Goal: Task Accomplishment & Management: Manage account settings

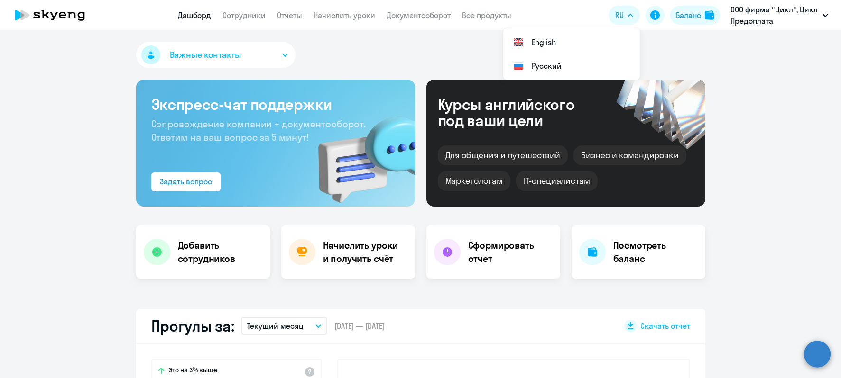
select select "30"
click at [627, 256] on h4 "Посмотреть баланс" at bounding box center [655, 252] width 84 height 27
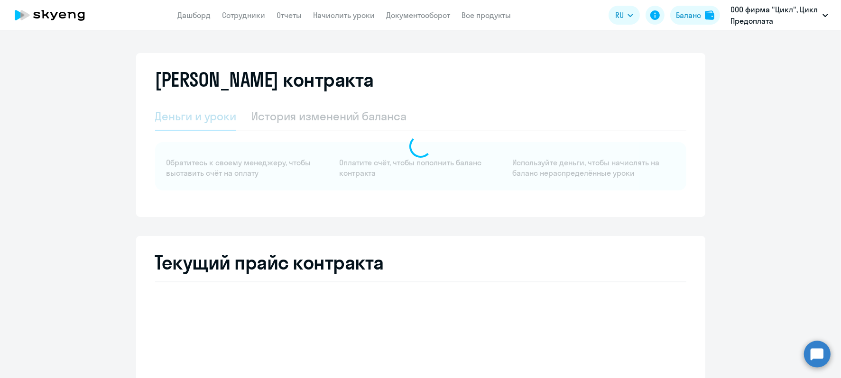
select select "english_adult_not_native_speaker"
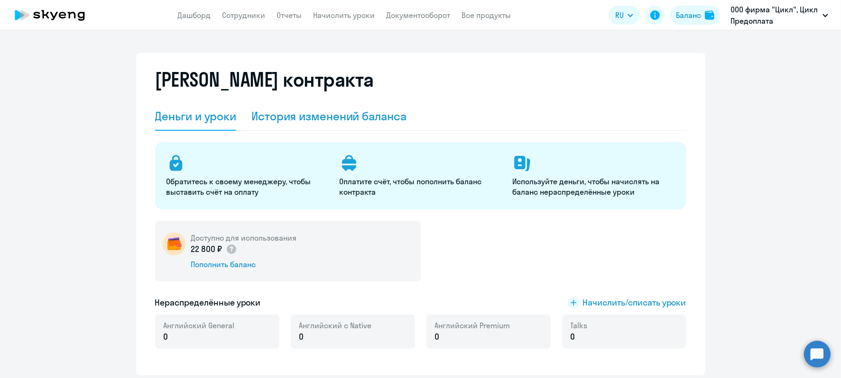
click at [326, 110] on div "История изменений баланса" at bounding box center [328, 116] width 155 height 15
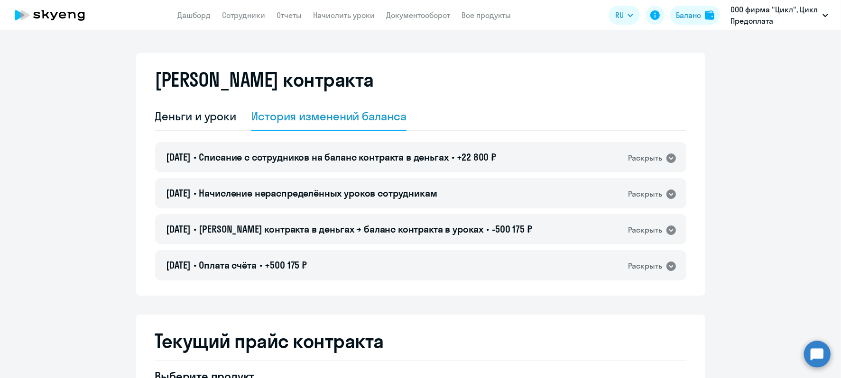
scroll to position [237, 0]
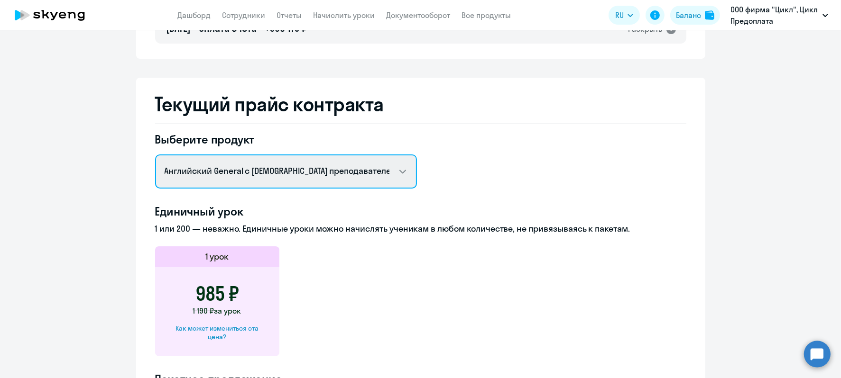
click at [359, 178] on select "Английский General с русскоговорящим преподавателем Английский General с [DEMOG…" at bounding box center [286, 172] width 262 height 34
drag, startPoint x: 377, startPoint y: 168, endPoint x: 397, endPoint y: 168, distance: 20.4
click at [377, 168] on select "Английский General с русскоговорящим преподавателем Английский General с [DEMOG…" at bounding box center [286, 172] width 262 height 34
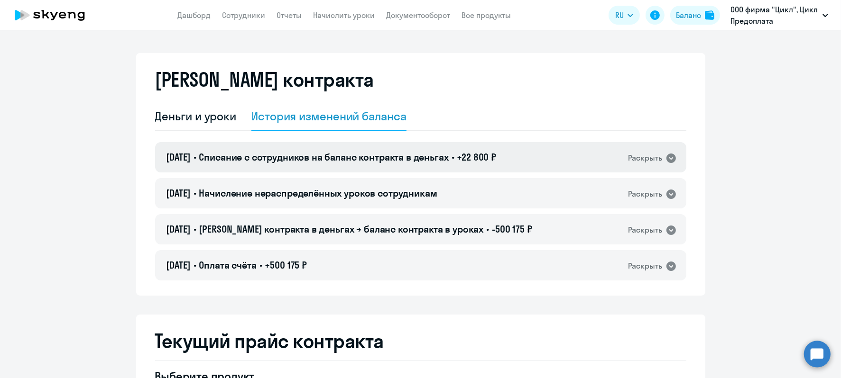
click at [496, 157] on span "+22 800 ₽" at bounding box center [476, 157] width 39 height 12
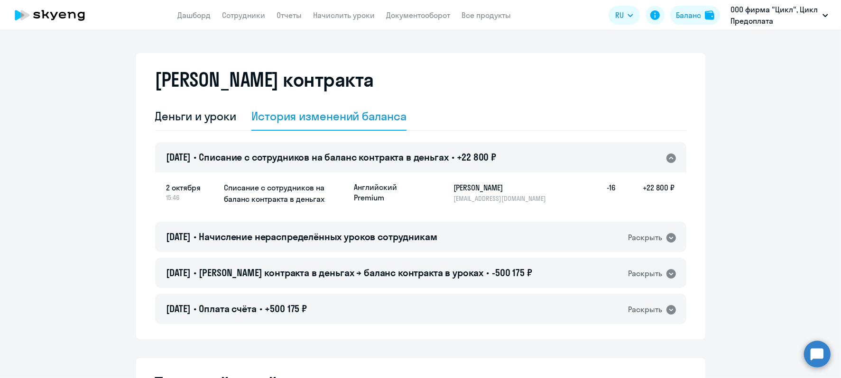
click at [496, 157] on span "+22 800 ₽" at bounding box center [476, 157] width 39 height 12
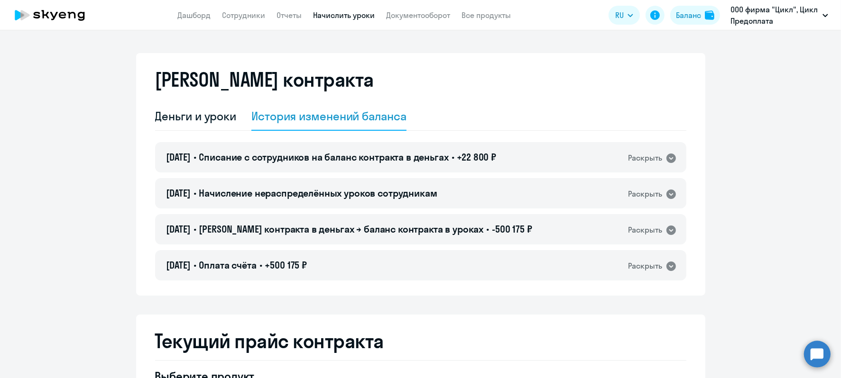
click at [348, 20] on link "Начислить уроки" at bounding box center [344, 14] width 62 height 9
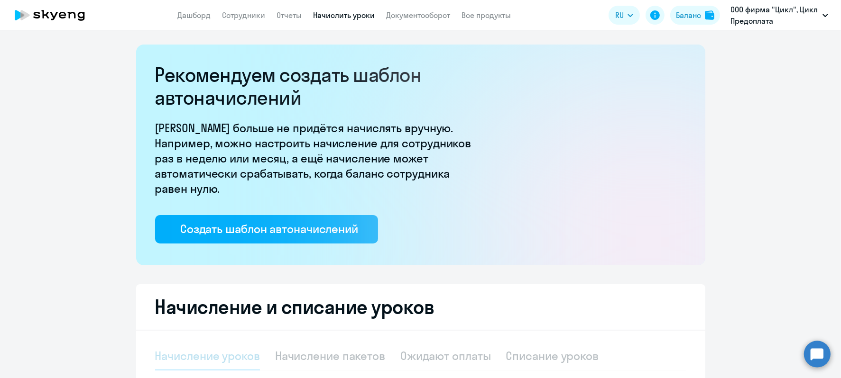
select select "10"
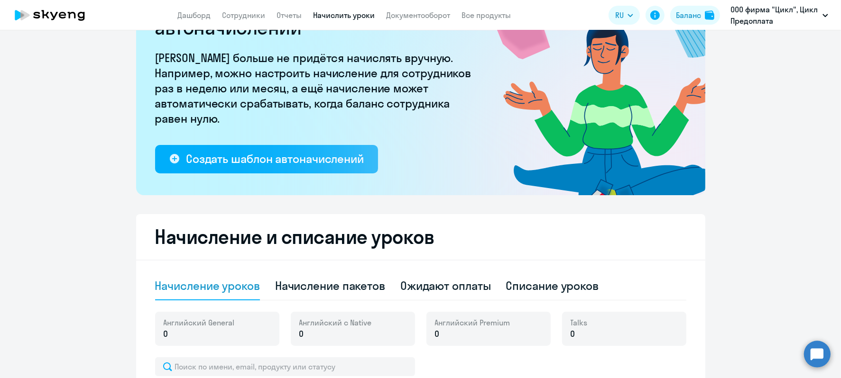
scroll to position [307, 0]
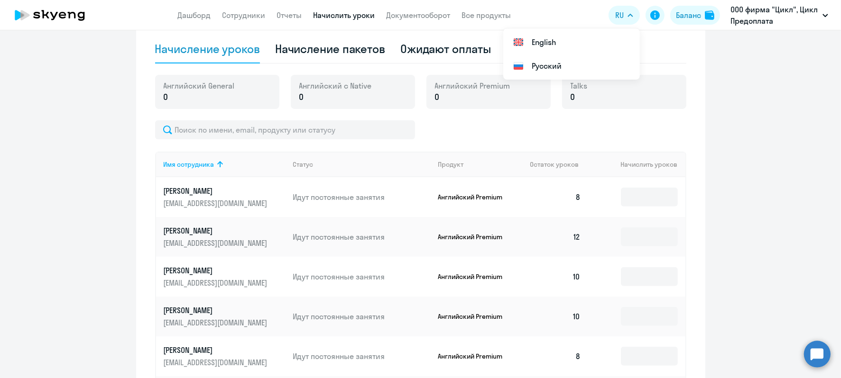
click at [760, 167] on ng-component "Рекомендуем создать шаблон автоначислений Уроки больше не придётся начислять вр…" at bounding box center [420, 157] width 841 height 840
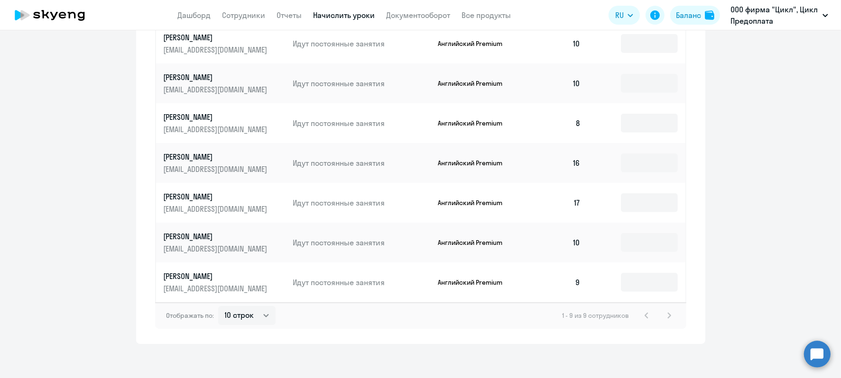
scroll to position [544, 0]
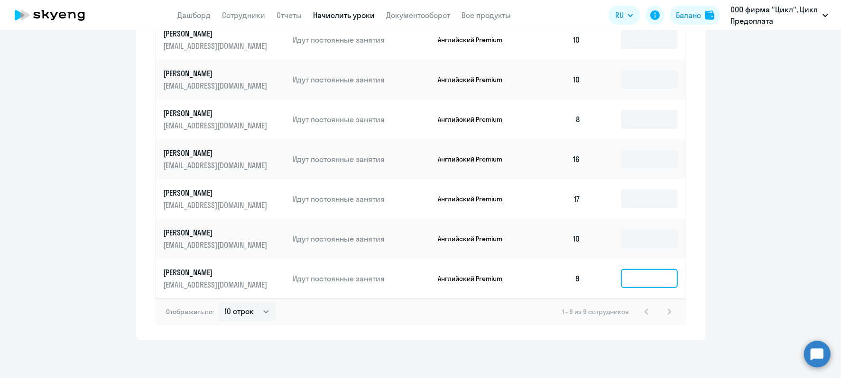
click at [631, 283] on input at bounding box center [649, 278] width 57 height 19
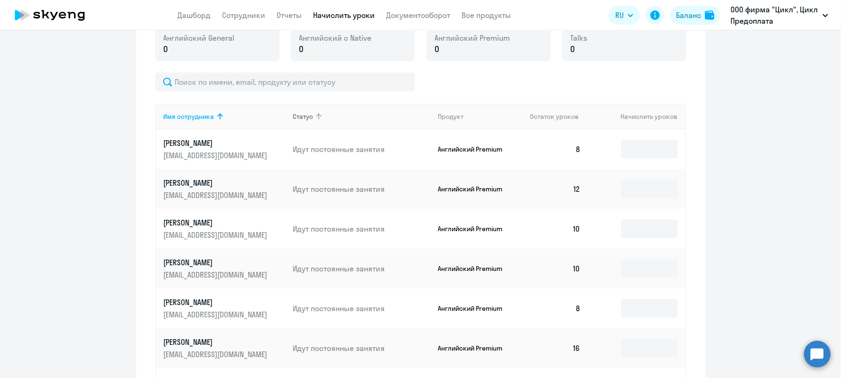
scroll to position [237, 0]
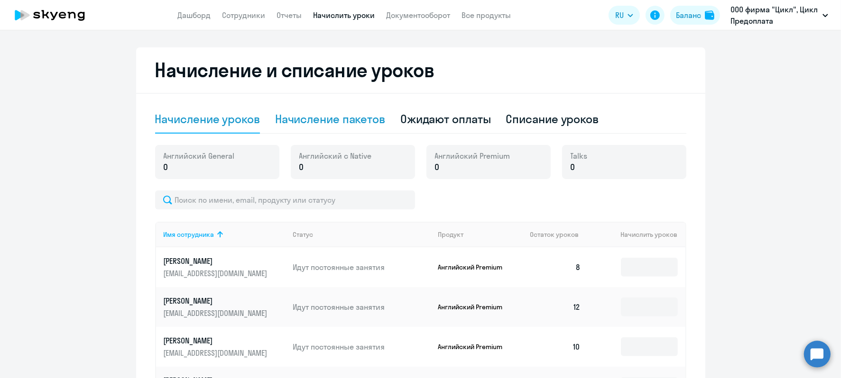
click at [364, 120] on div "Начисление пакетов" at bounding box center [330, 118] width 110 height 15
select select "10"
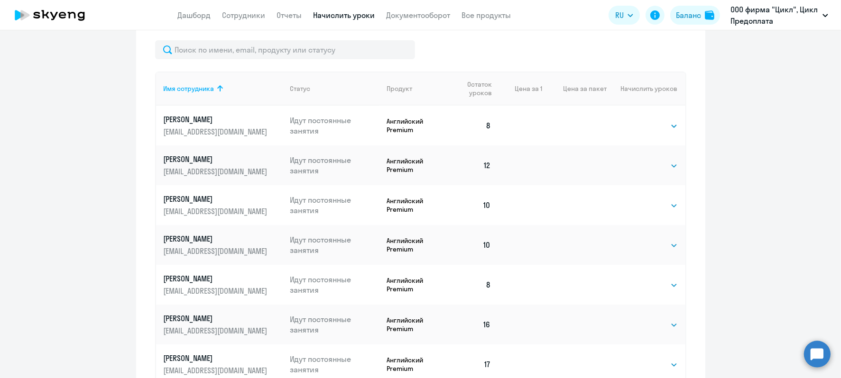
scroll to position [346, 0]
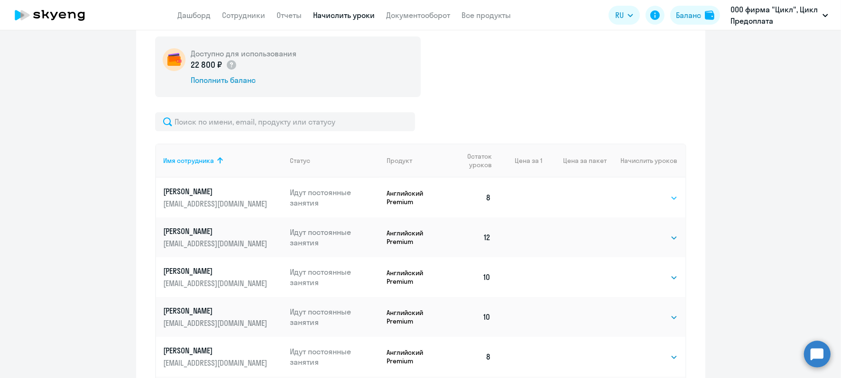
click at [662, 197] on select "Выбрать 4 8 16 32 64 96 128" at bounding box center [658, 198] width 39 height 11
click at [527, 193] on td at bounding box center [520, 198] width 44 height 40
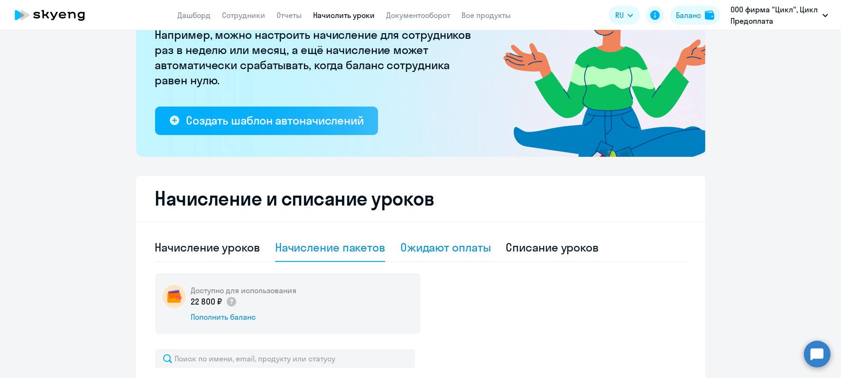
click at [459, 241] on div "Ожидают оплаты" at bounding box center [445, 247] width 91 height 15
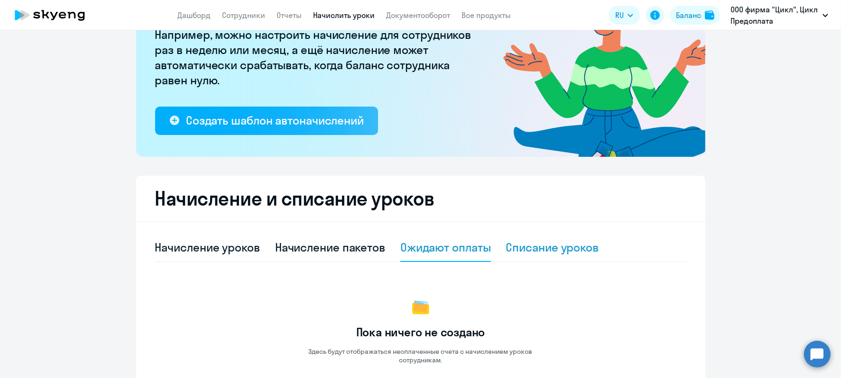
click at [544, 248] on div "Списание уроков" at bounding box center [552, 247] width 93 height 15
select select "10"
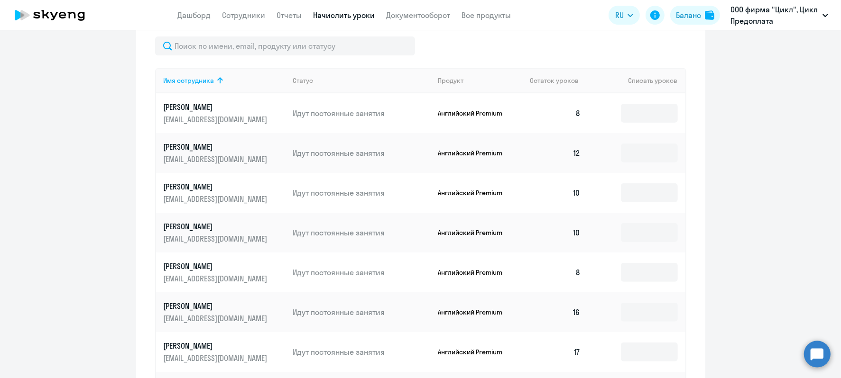
scroll to position [227, 0]
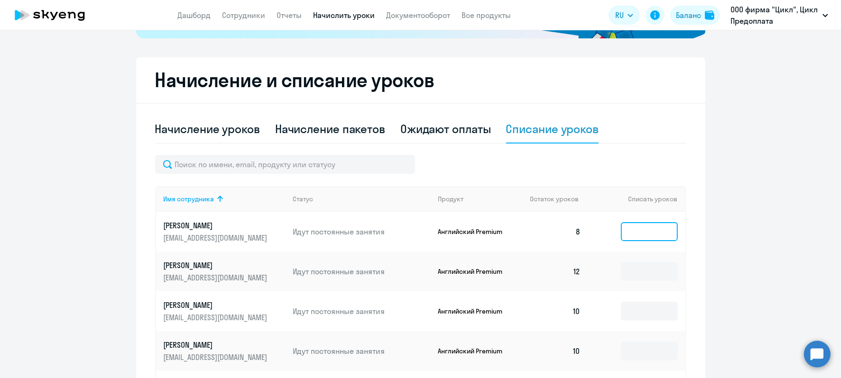
click at [646, 230] on input at bounding box center [649, 231] width 57 height 19
